Goal: Entertainment & Leisure: Consume media (video, audio)

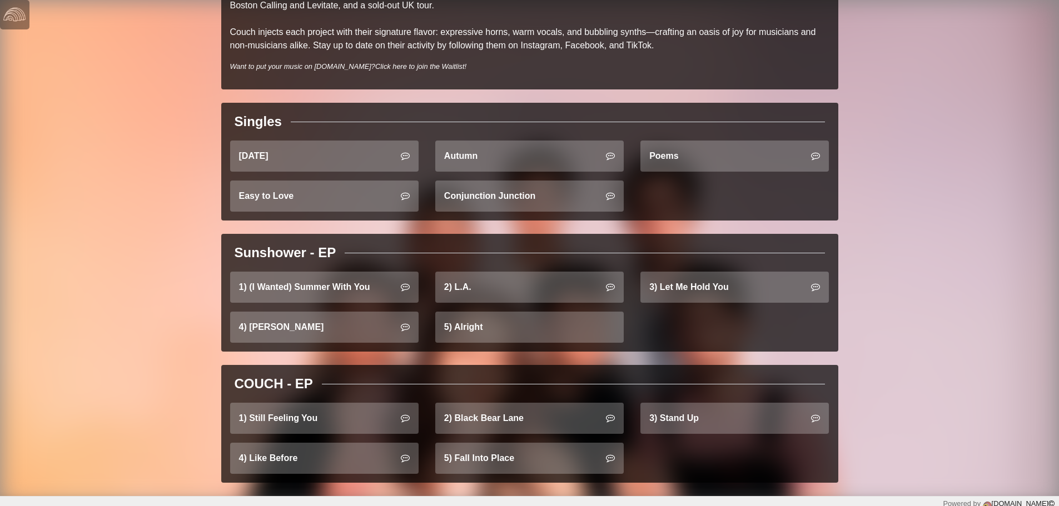
scroll to position [320, 0]
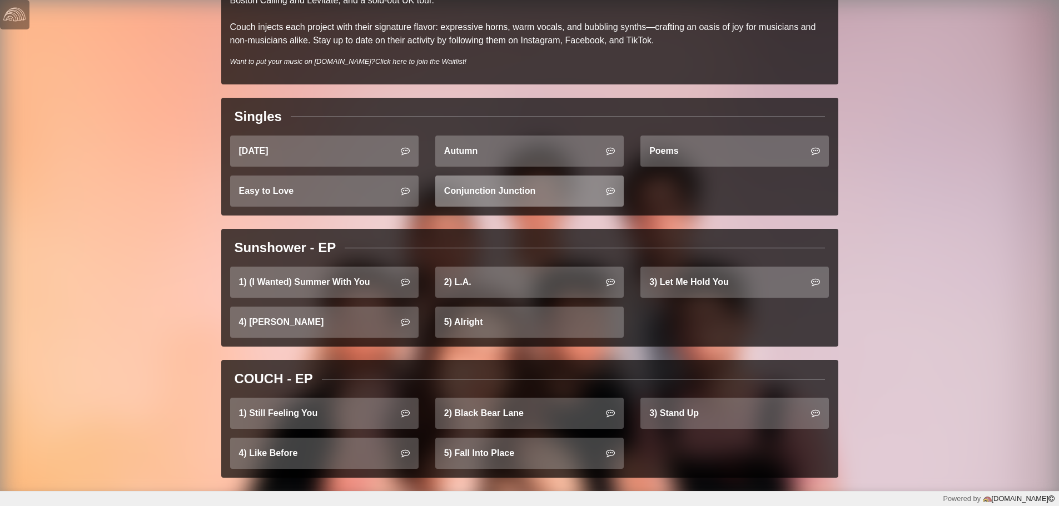
click at [523, 194] on link "Conjunction Junction" at bounding box center [529, 191] width 188 height 31
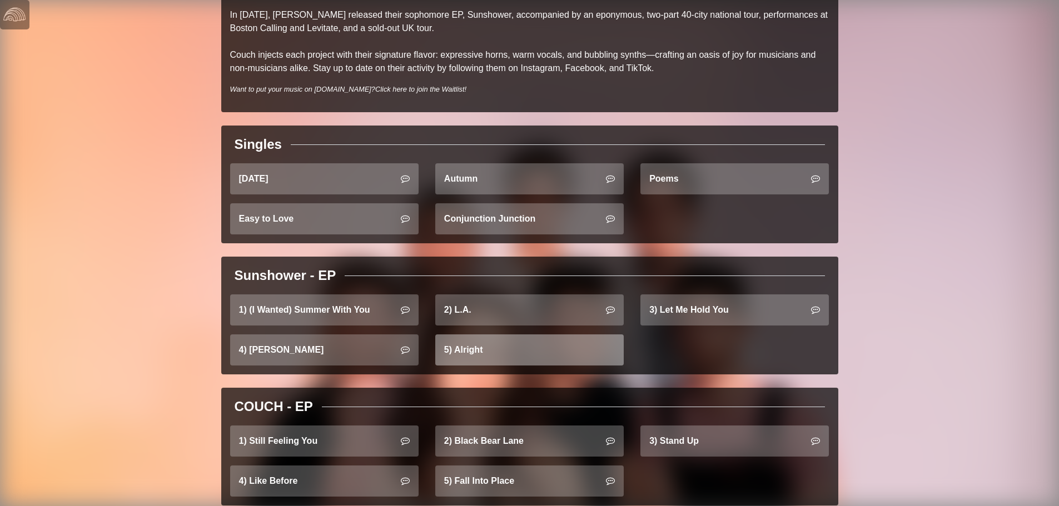
scroll to position [320, 0]
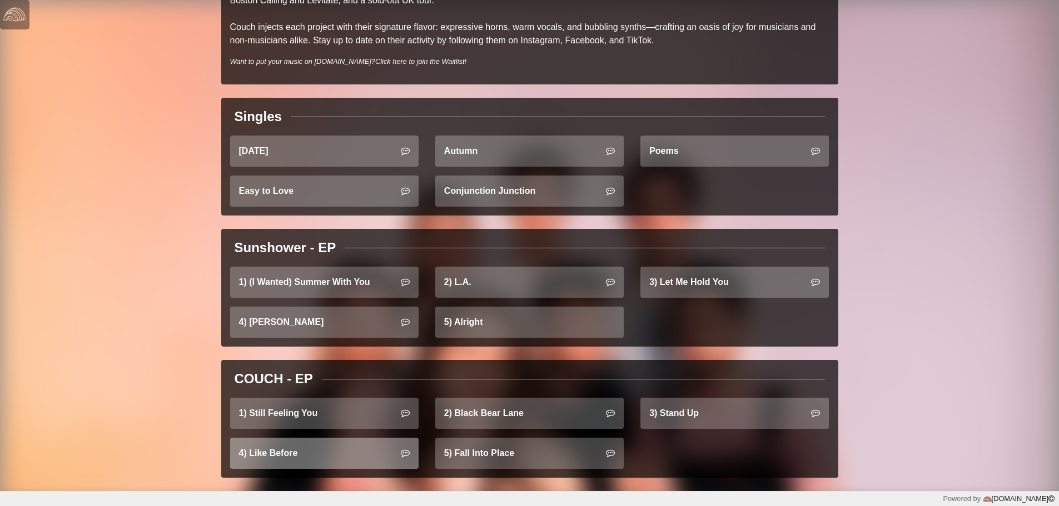
click at [285, 457] on link "4) Like Before" at bounding box center [324, 453] width 188 height 31
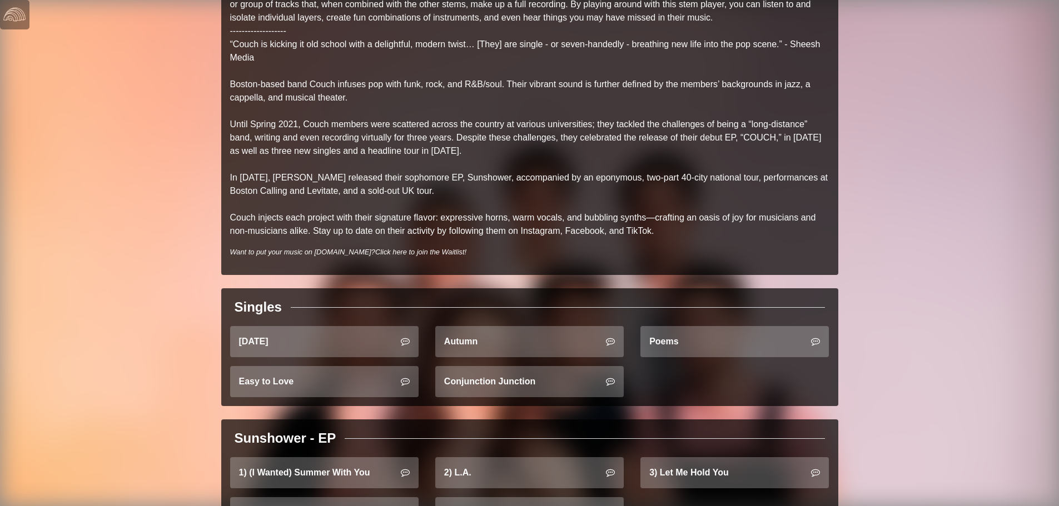
scroll to position [320, 0]
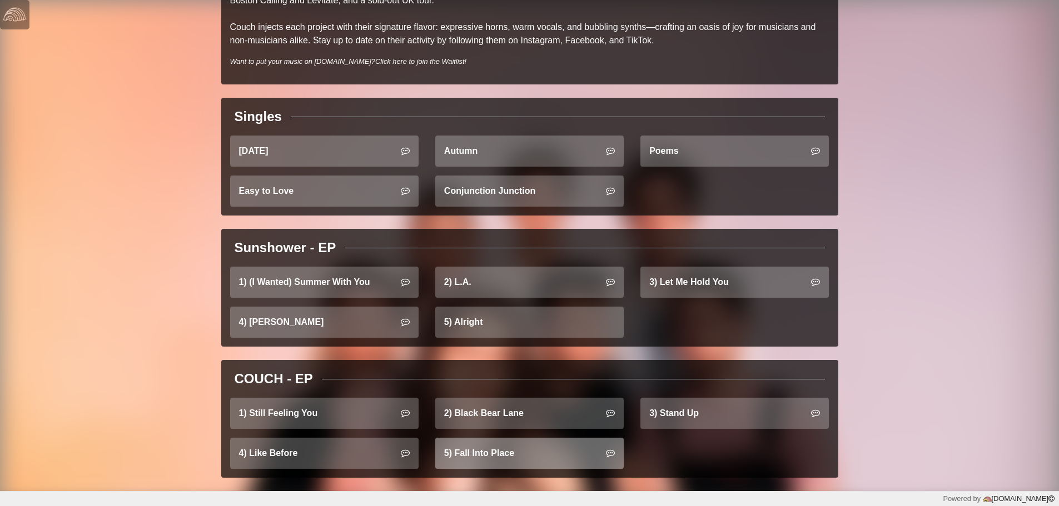
click at [480, 464] on link "5) Fall Into Place" at bounding box center [529, 453] width 188 height 31
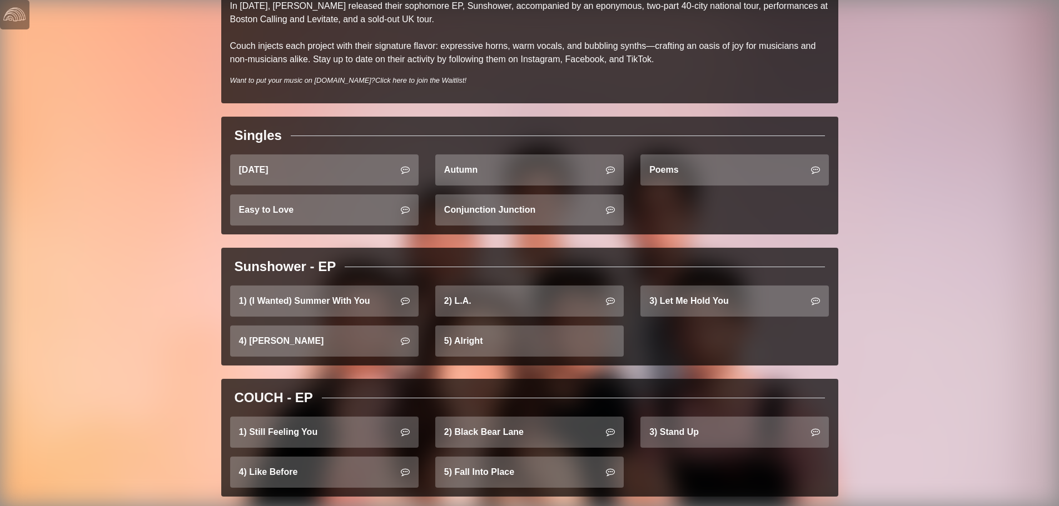
scroll to position [320, 0]
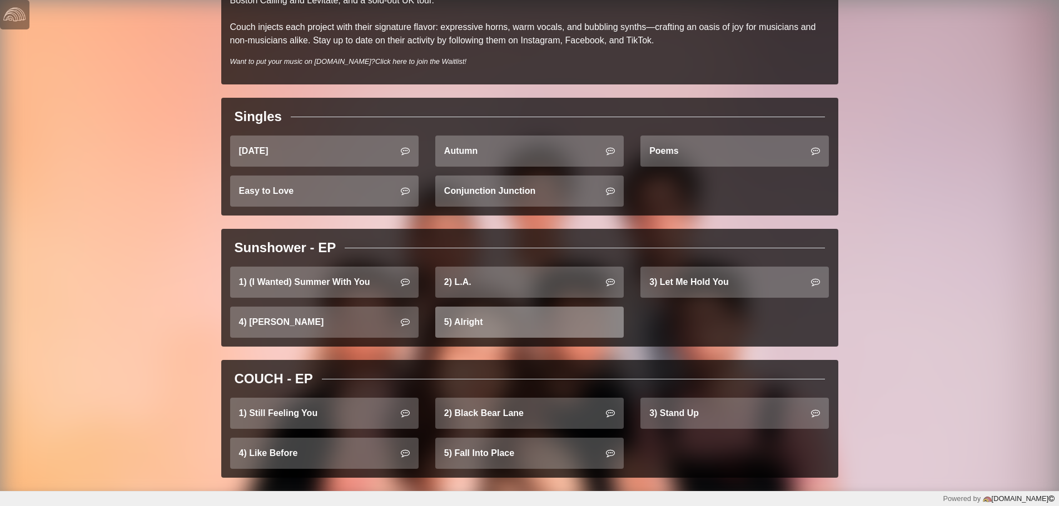
click at [508, 316] on link "5) Alright" at bounding box center [529, 322] width 188 height 31
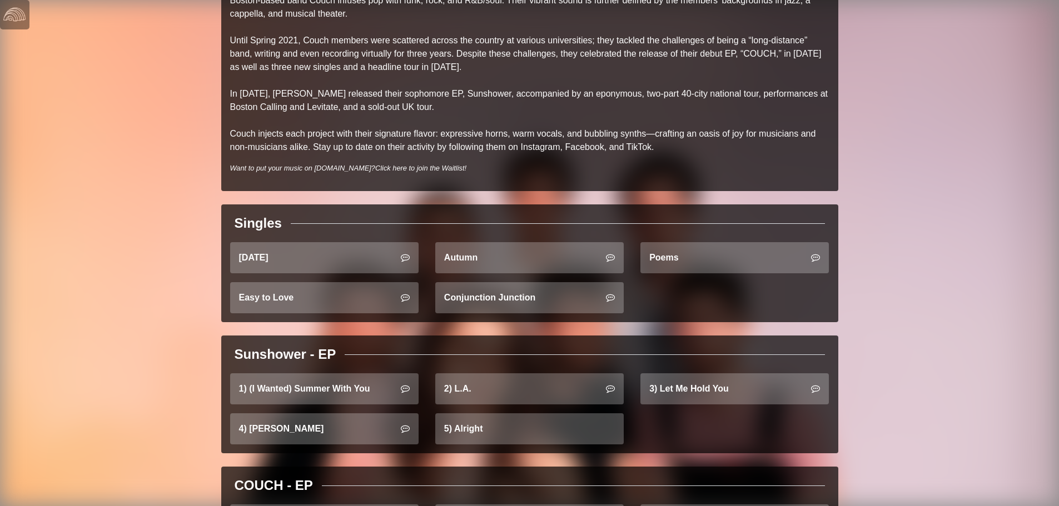
scroll to position [320, 0]
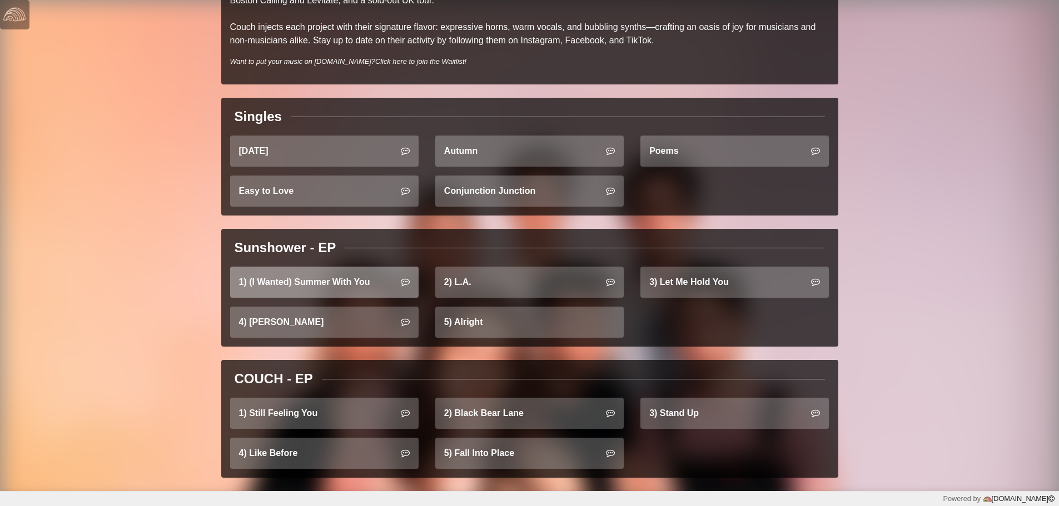
click at [359, 281] on link "1) (I Wanted) Summer With You" at bounding box center [324, 282] width 188 height 31
